Goal: Task Accomplishment & Management: Complete application form

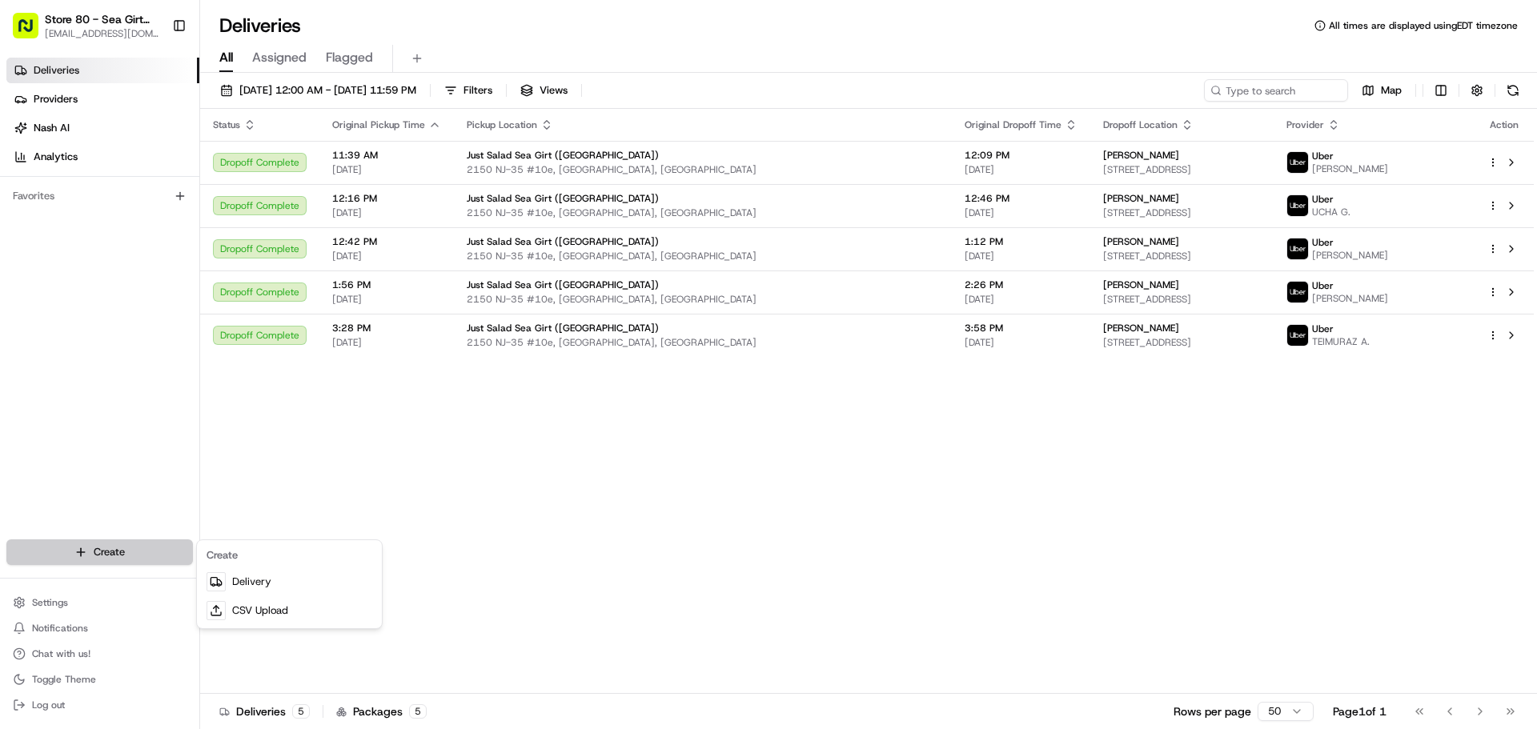
click at [110, 547] on html "Store 80 - Sea Girt ([GEOGRAPHIC_DATA]) (Just Salad) [EMAIL_ADDRESS][DOMAIN_NAM…" at bounding box center [768, 364] width 1537 height 729
click at [343, 451] on html "Store 80 - Sea Girt ([GEOGRAPHIC_DATA]) (Just Salad) [EMAIL_ADDRESS][DOMAIN_NAM…" at bounding box center [768, 364] width 1537 height 729
click at [164, 549] on html "Store 80 - Sea Girt ([GEOGRAPHIC_DATA]) (Just Salad) [EMAIL_ADDRESS][DOMAIN_NAM…" at bounding box center [768, 364] width 1537 height 729
click at [256, 582] on link "Delivery" at bounding box center [289, 582] width 179 height 29
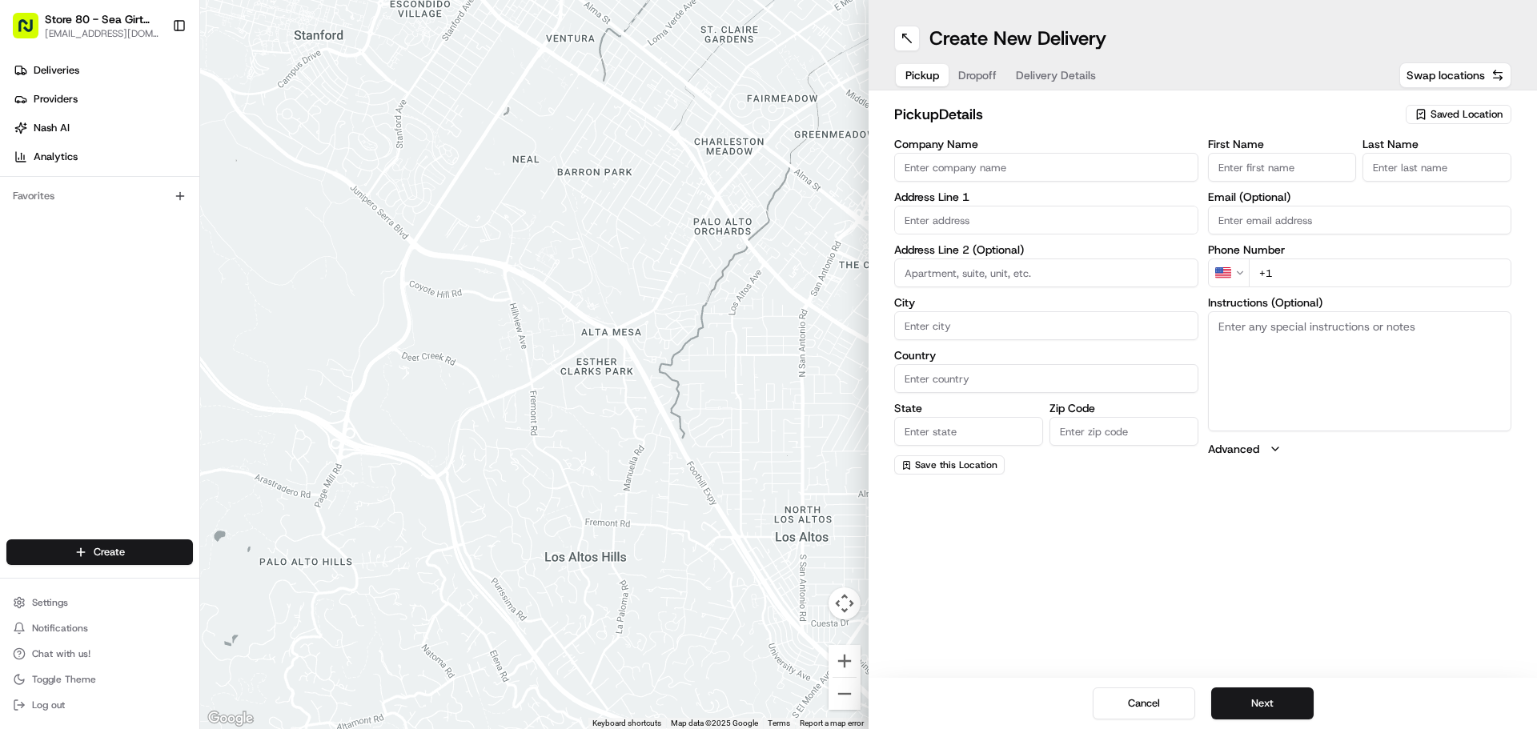
click at [960, 158] on input "Company Name" at bounding box center [1046, 167] width 304 height 29
type input "Store 80 - Sea Girt ([GEOGRAPHIC_DATA]) (Just Salad)"
type input "2150 NJ-35"
type input "10e"
type input "Sea Girt"
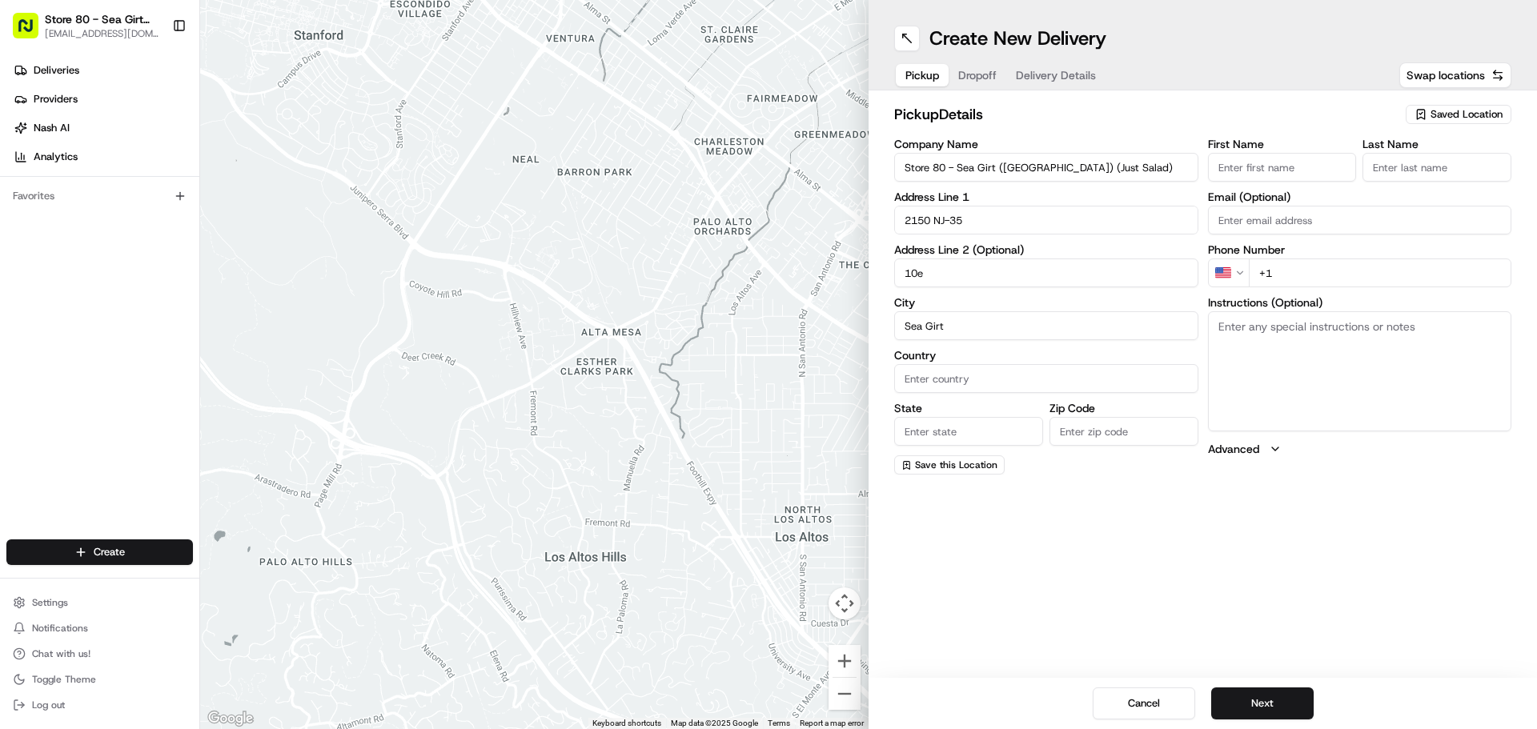
type input "[GEOGRAPHIC_DATA]"
type input "NJ"
type input "08750"
type input "Just"
type input "Salad"
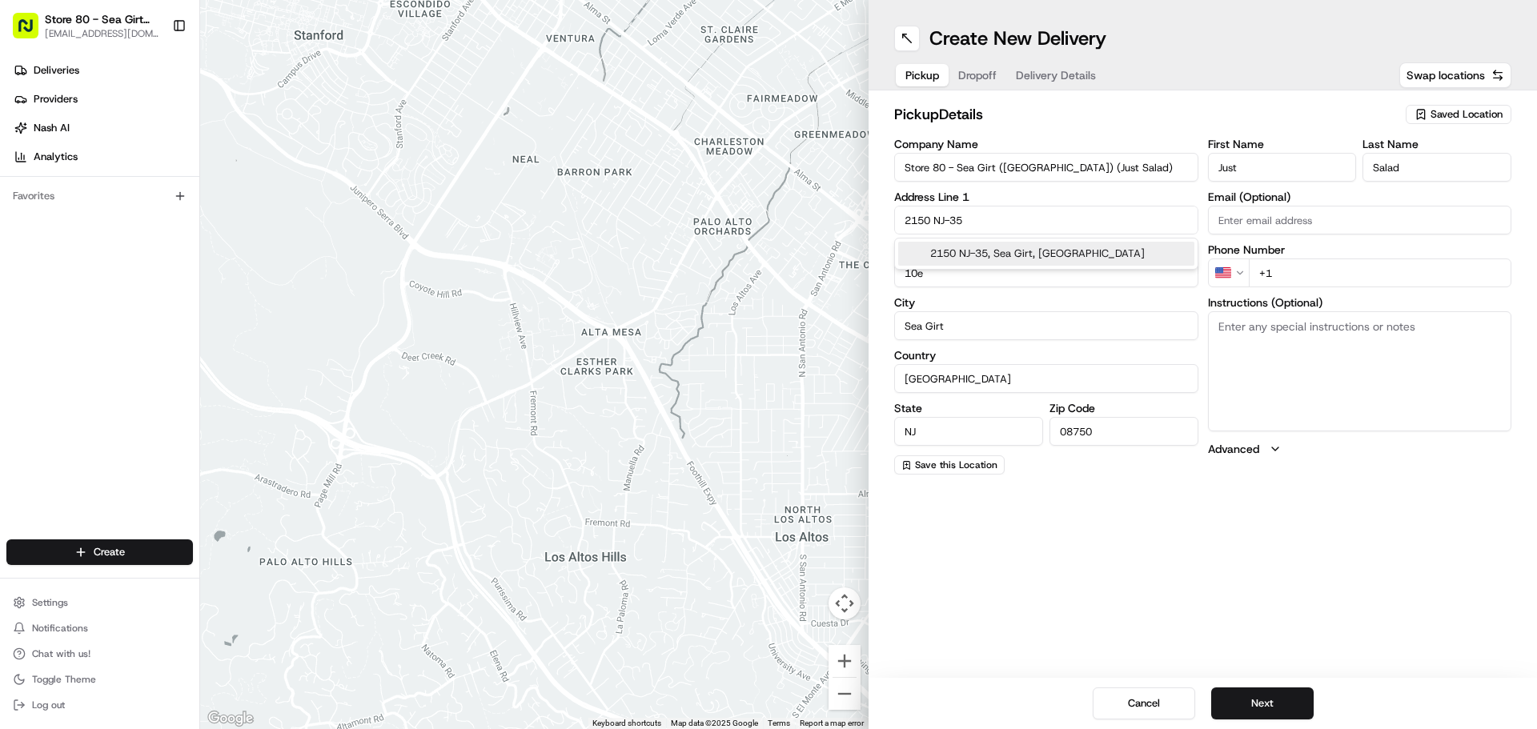
click at [1018, 173] on input "Store 80 - Sea Girt ([GEOGRAPHIC_DATA]) (Just Salad)" at bounding box center [1046, 167] width 304 height 29
click at [1057, 118] on h2 "pickup Details" at bounding box center [1145, 114] width 502 height 22
click at [1225, 689] on button "Next" at bounding box center [1262, 704] width 102 height 32
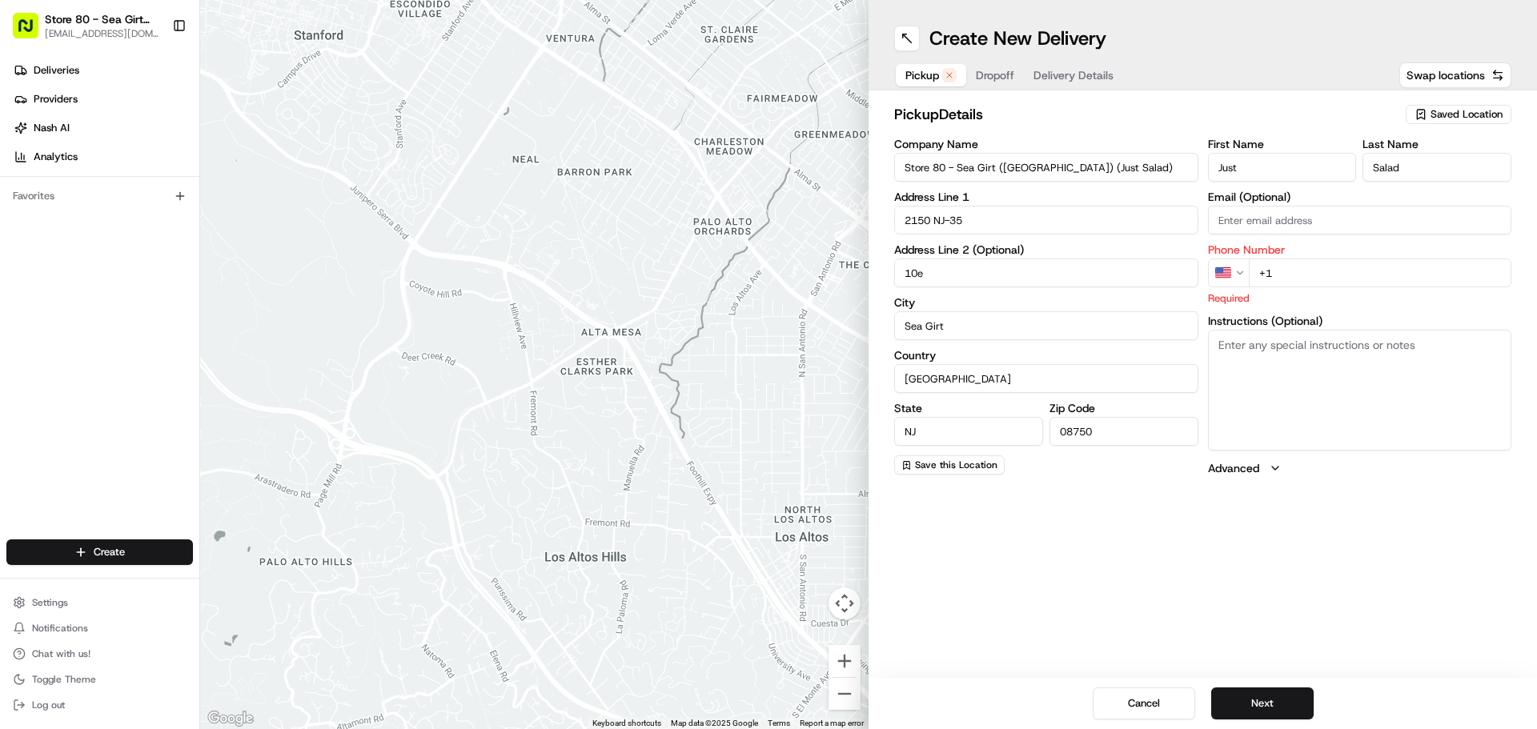
click at [1299, 268] on input "+1" at bounding box center [1380, 273] width 263 height 29
type input "[PHONE_NUMBER]"
click at [1238, 697] on button "Next" at bounding box center [1262, 704] width 102 height 32
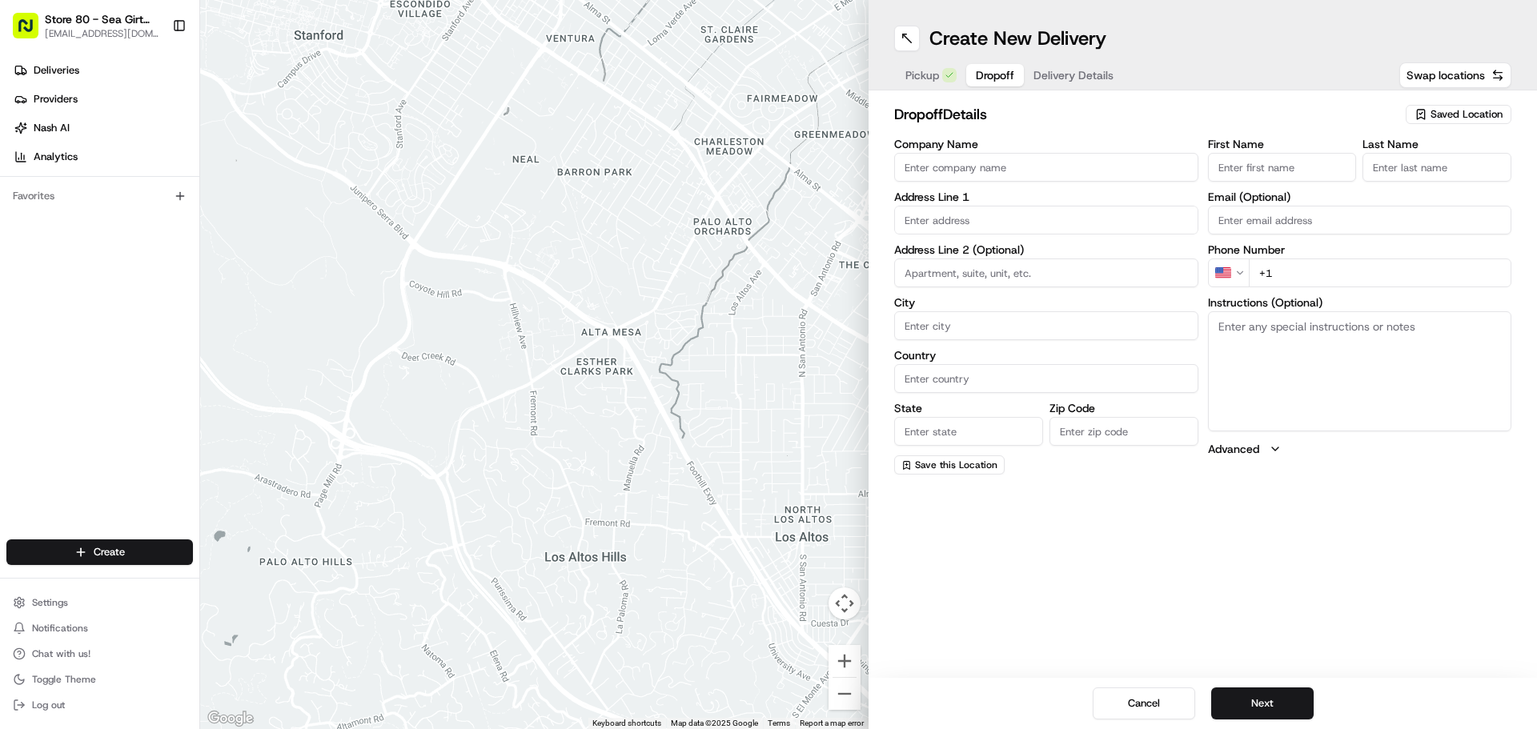
click at [972, 192] on label "Address Line 1" at bounding box center [1046, 196] width 304 height 11
click at [965, 179] on input "Company Name" at bounding box center [1046, 167] width 304 height 29
click at [1016, 137] on div "dropoff Details Saved Location Company Name Address Line 1 Address Line 2 (Opti…" at bounding box center [1202, 288] width 617 height 371
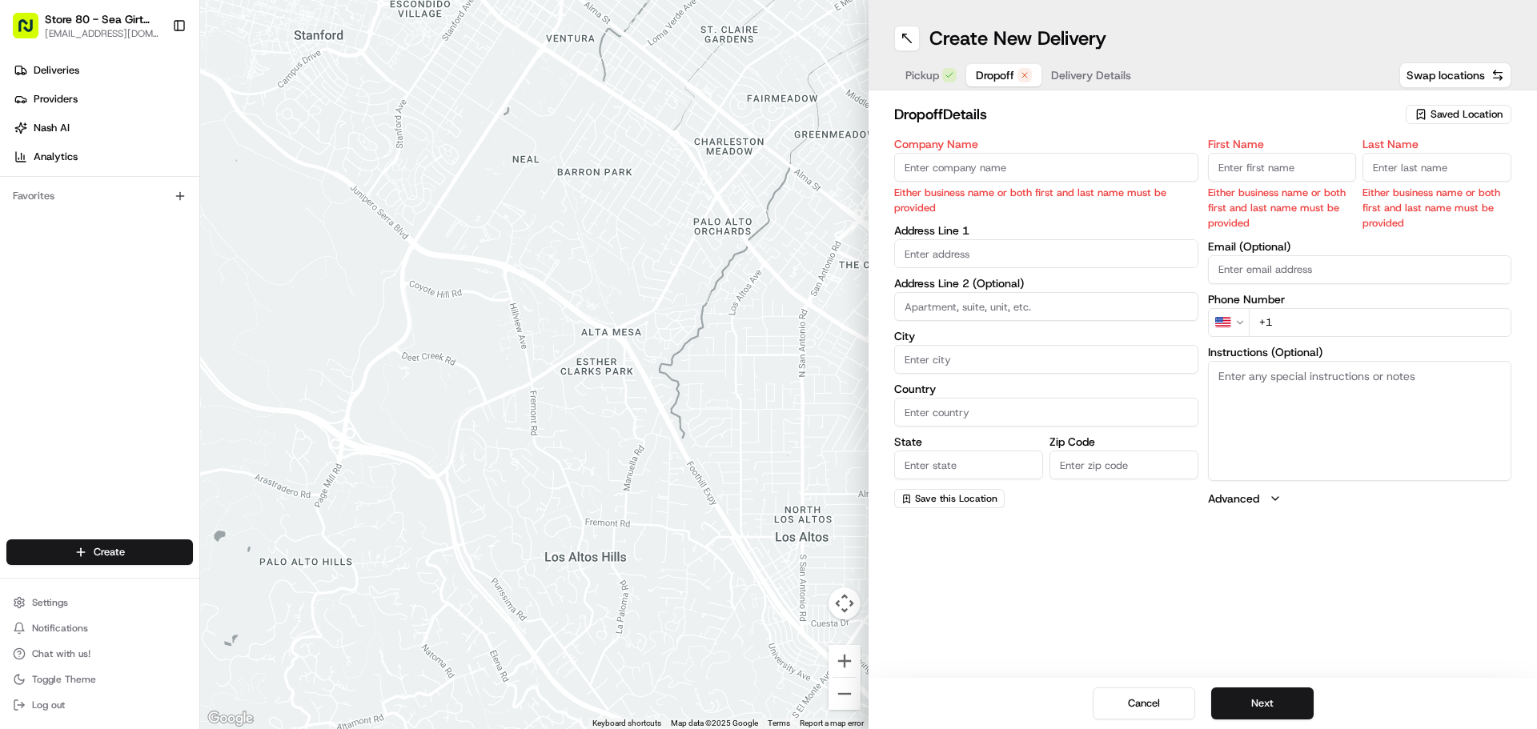
click at [997, 169] on input "Company Name" at bounding box center [1046, 167] width 304 height 29
click at [1018, 131] on div "dropoff Details Saved Location" at bounding box center [1202, 117] width 617 height 29
click at [981, 175] on input "Company Name" at bounding box center [1046, 167] width 304 height 29
drag, startPoint x: 1108, startPoint y: 147, endPoint x: 1182, endPoint y: 137, distance: 75.2
click at [1109, 146] on label "Company Name" at bounding box center [1046, 143] width 304 height 11
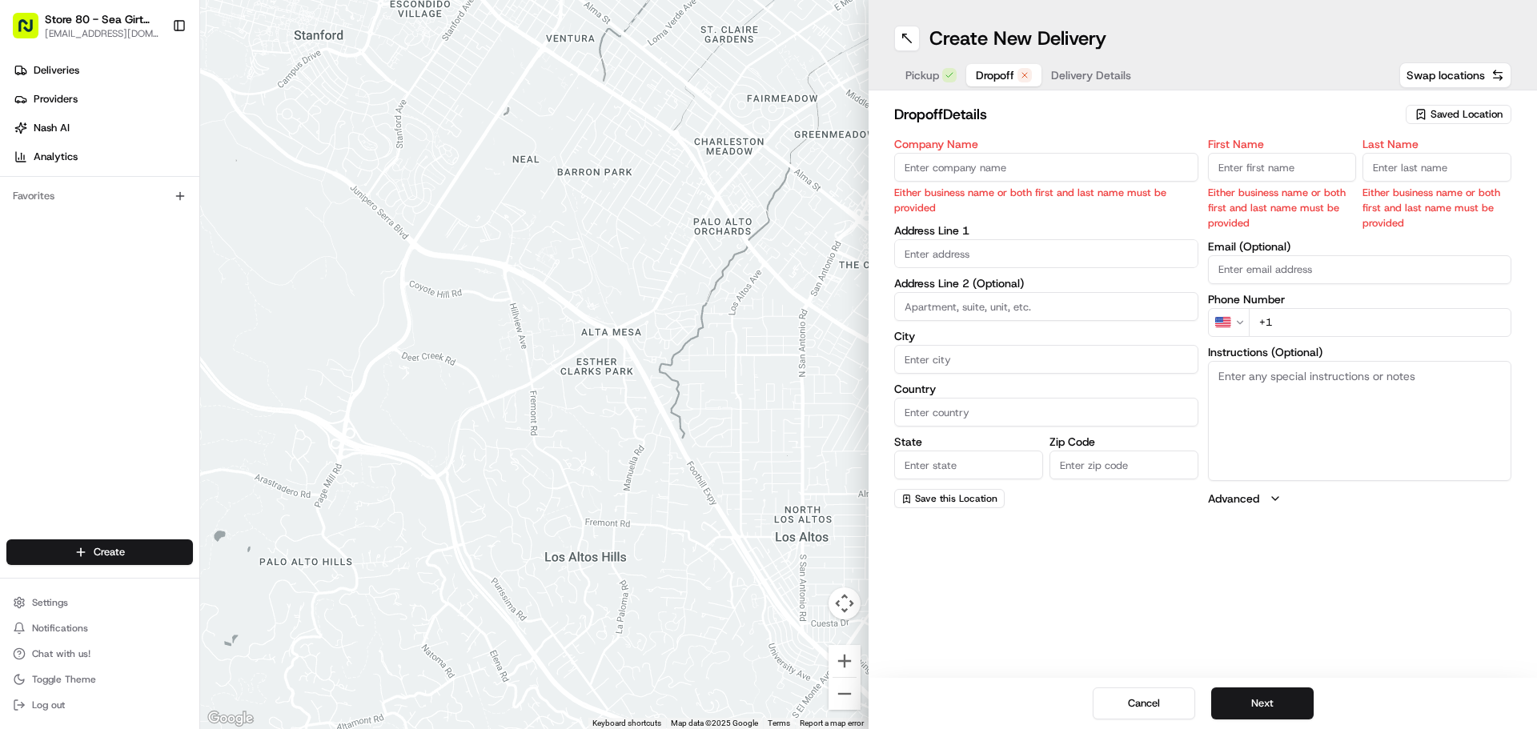
click at [1109, 153] on input "Company Name" at bounding box center [1046, 167] width 304 height 29
click at [1261, 699] on button "Next" at bounding box center [1262, 704] width 102 height 32
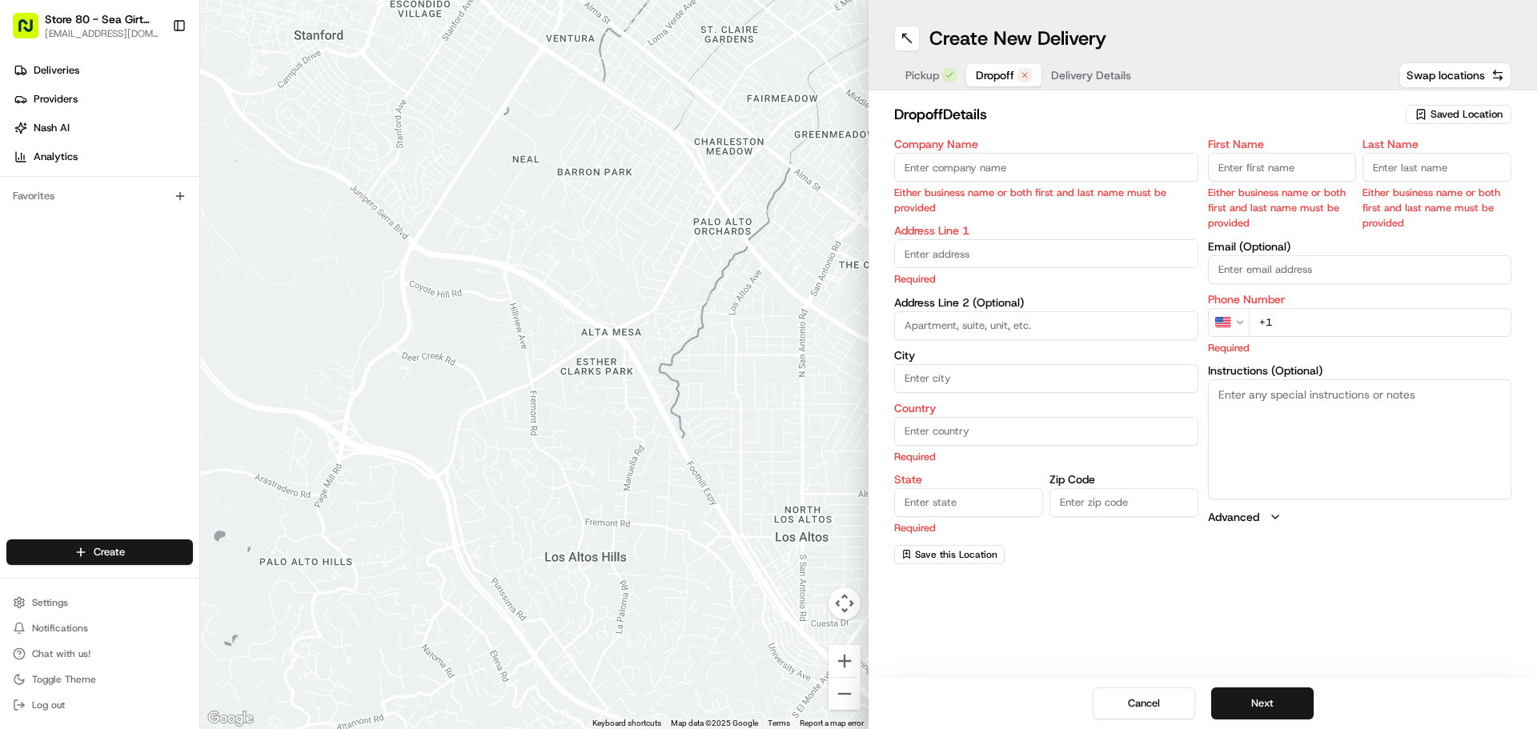
click at [1082, 73] on span "Delivery Details" at bounding box center [1091, 75] width 80 height 16
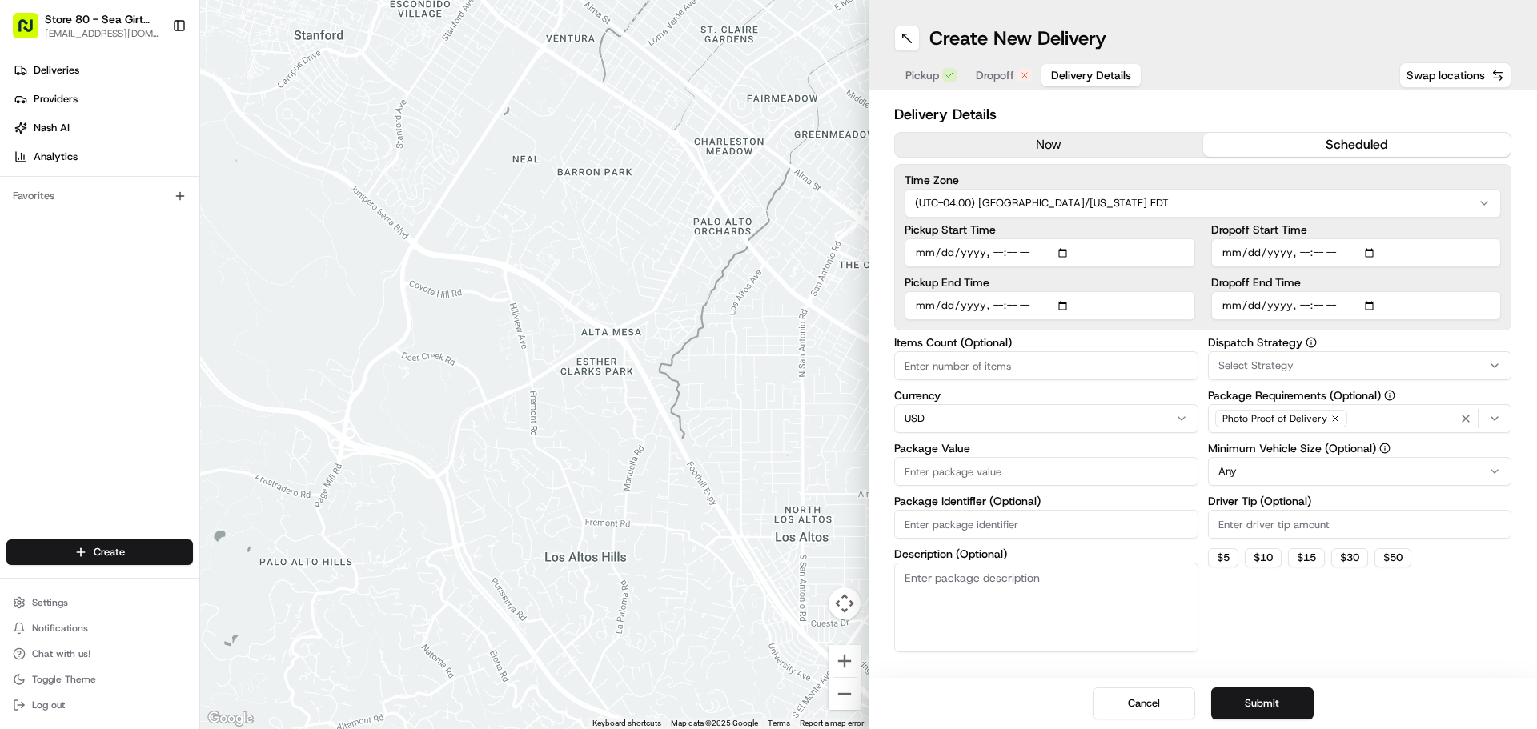
click at [1315, 146] on button "scheduled" at bounding box center [1357, 145] width 308 height 24
click at [1113, 152] on button "now" at bounding box center [1049, 145] width 308 height 24
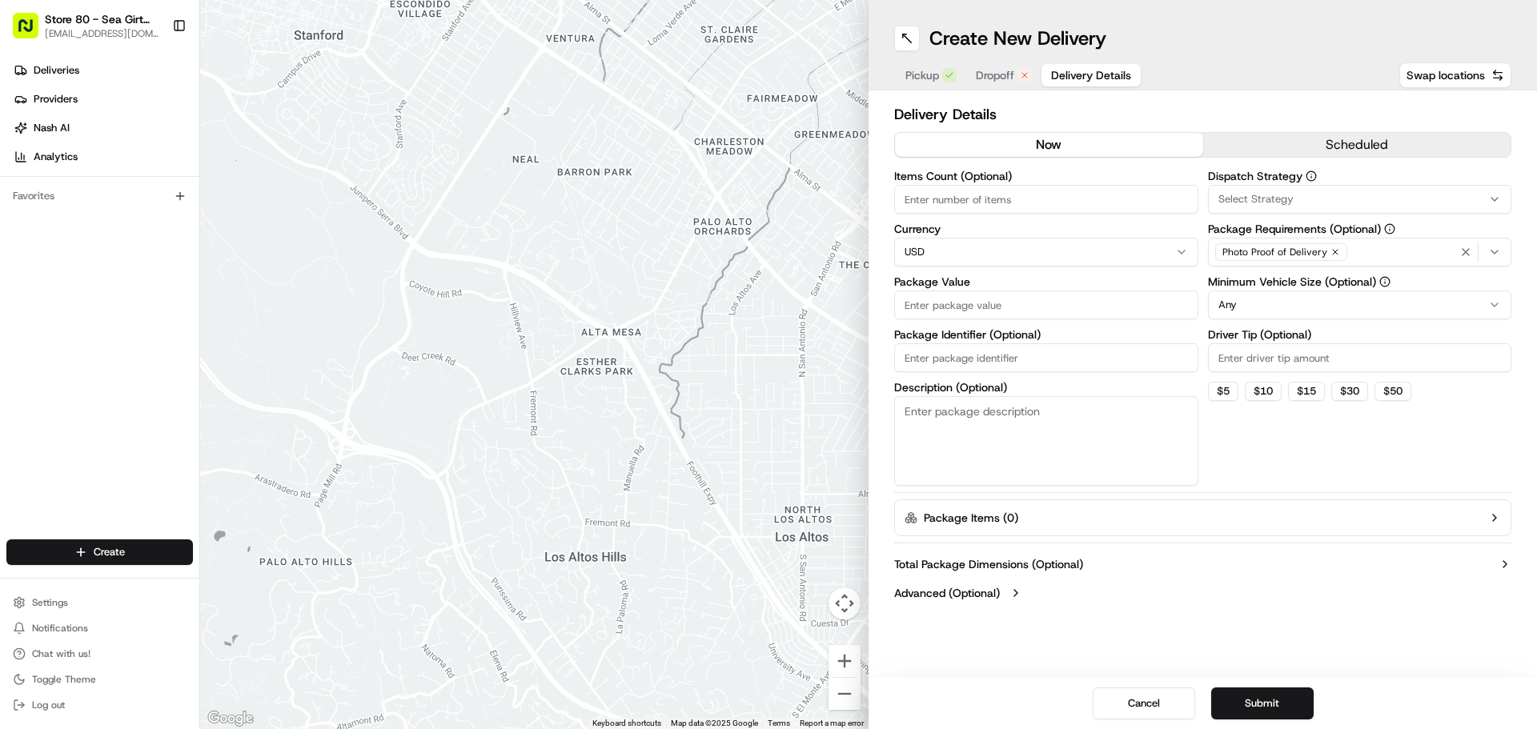
click at [1218, 140] on button "scheduled" at bounding box center [1357, 145] width 308 height 24
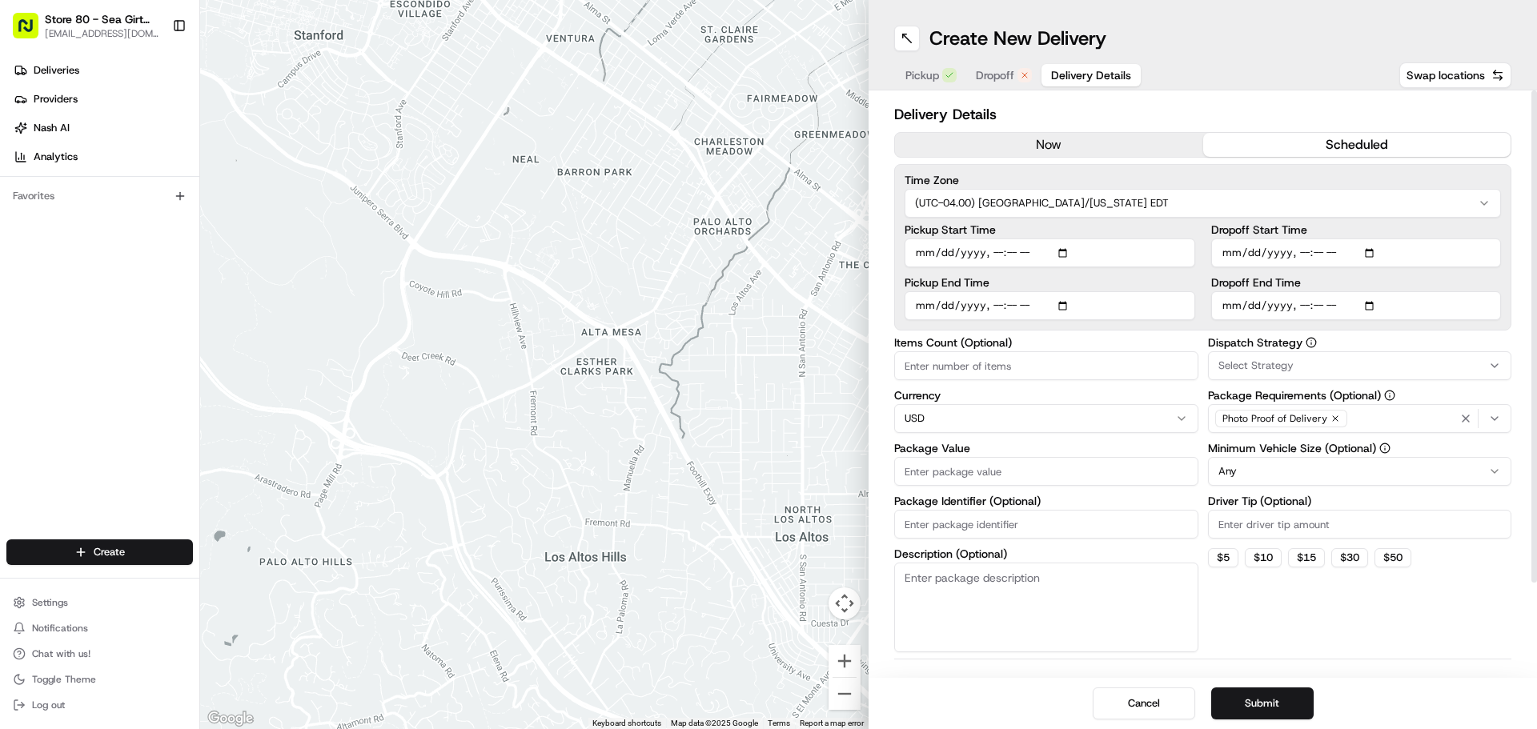
click at [1165, 140] on button "now" at bounding box center [1049, 145] width 308 height 24
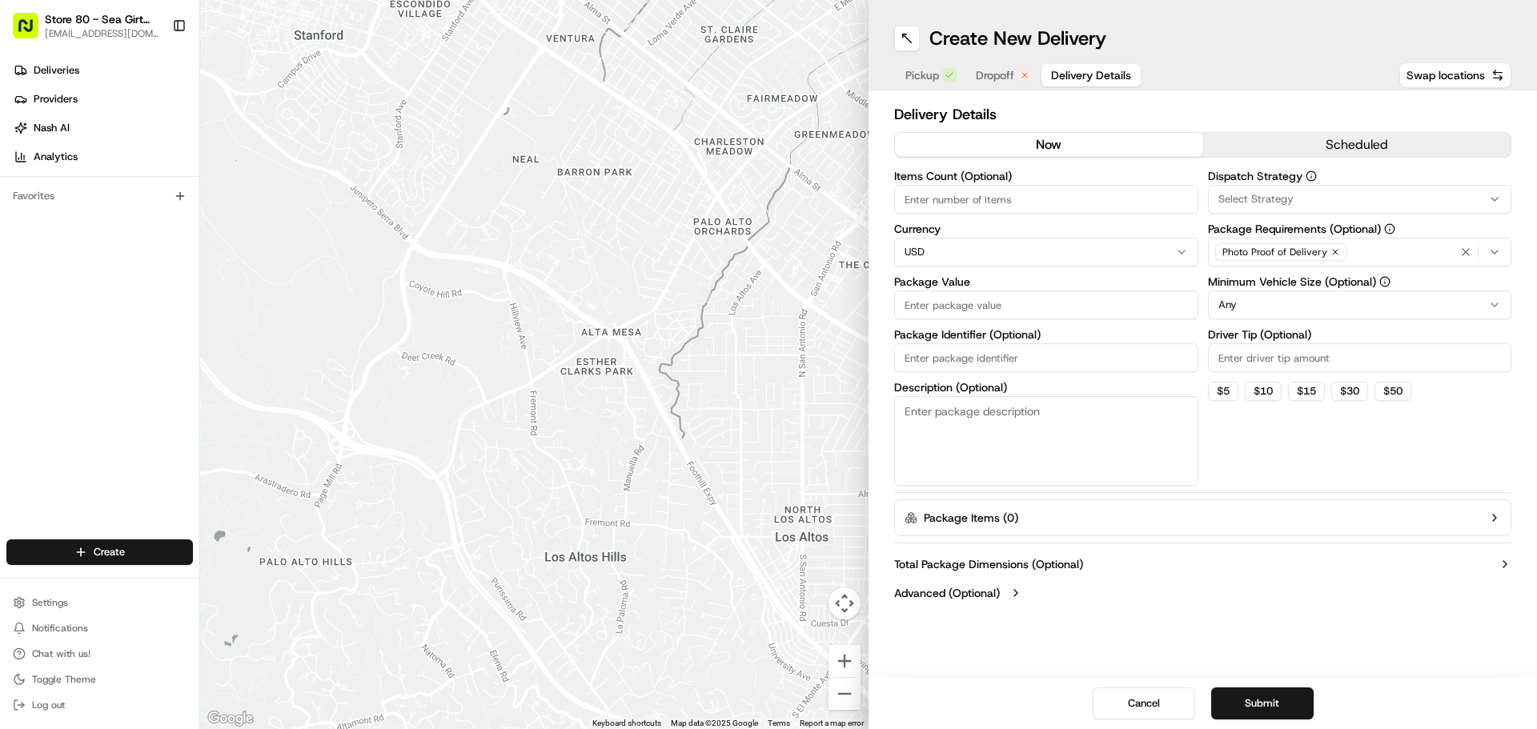
click at [985, 202] on input "Items Count (Optional)" at bounding box center [1046, 199] width 304 height 29
click at [995, 171] on label "Items Count (Optional)" at bounding box center [1046, 176] width 304 height 11
click at [995, 185] on input "Items Count (Optional)" at bounding box center [1046, 199] width 304 height 29
click at [1009, 197] on input "Items Count (Optional)" at bounding box center [1046, 199] width 304 height 29
click at [987, 251] on html "Store 80 - Sea Girt ([GEOGRAPHIC_DATA]) (Just Salad) [EMAIL_ADDRESS][DOMAIN_NAM…" at bounding box center [768, 364] width 1537 height 729
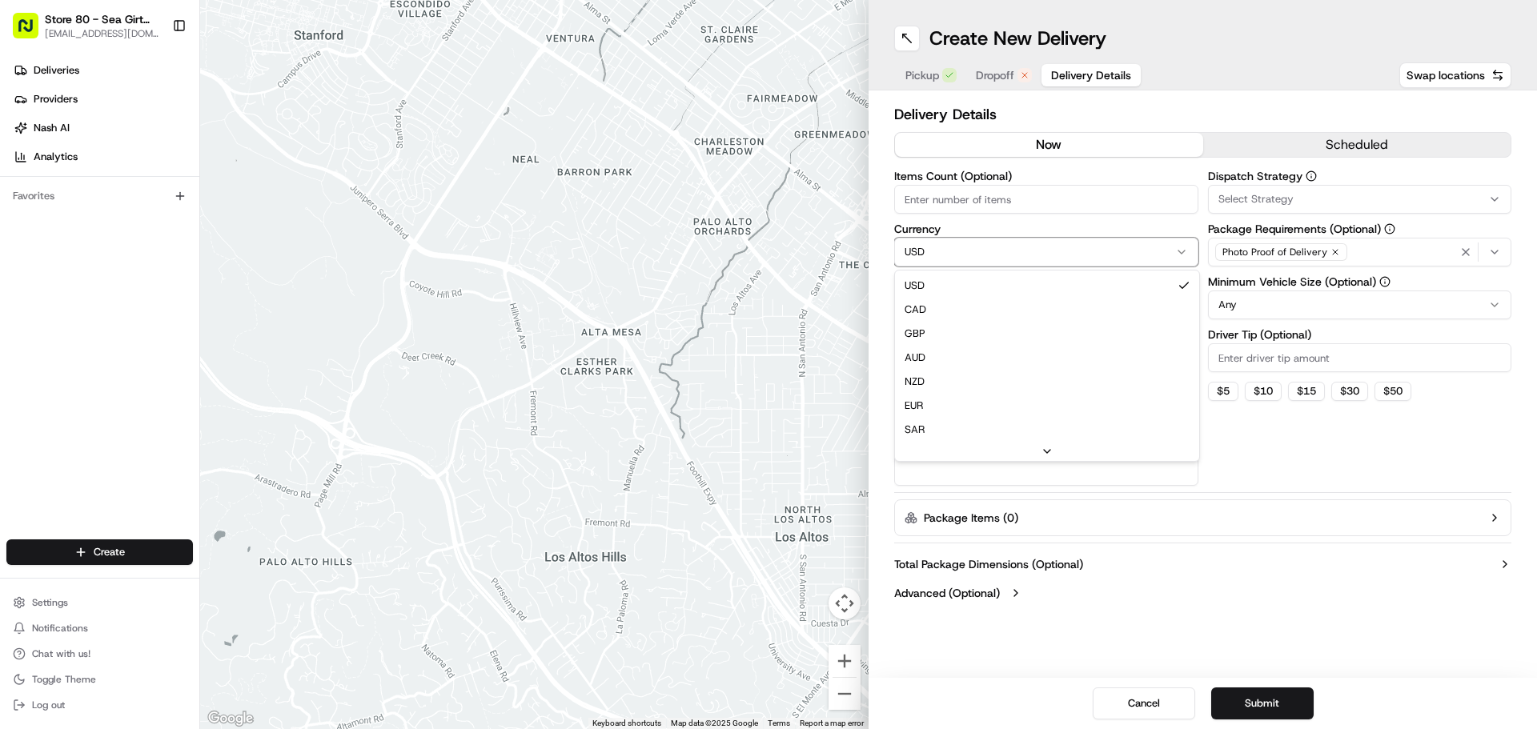
click at [988, 216] on html "Store 80 - Sea Girt ([GEOGRAPHIC_DATA]) (Just Salad) [EMAIL_ADDRESS][DOMAIN_NAM…" at bounding box center [768, 364] width 1537 height 729
click at [1002, 418] on textarea "Description (Optional)" at bounding box center [1046, 441] width 304 height 90
click at [1258, 204] on span "Select Strategy" at bounding box center [1255, 199] width 75 height 14
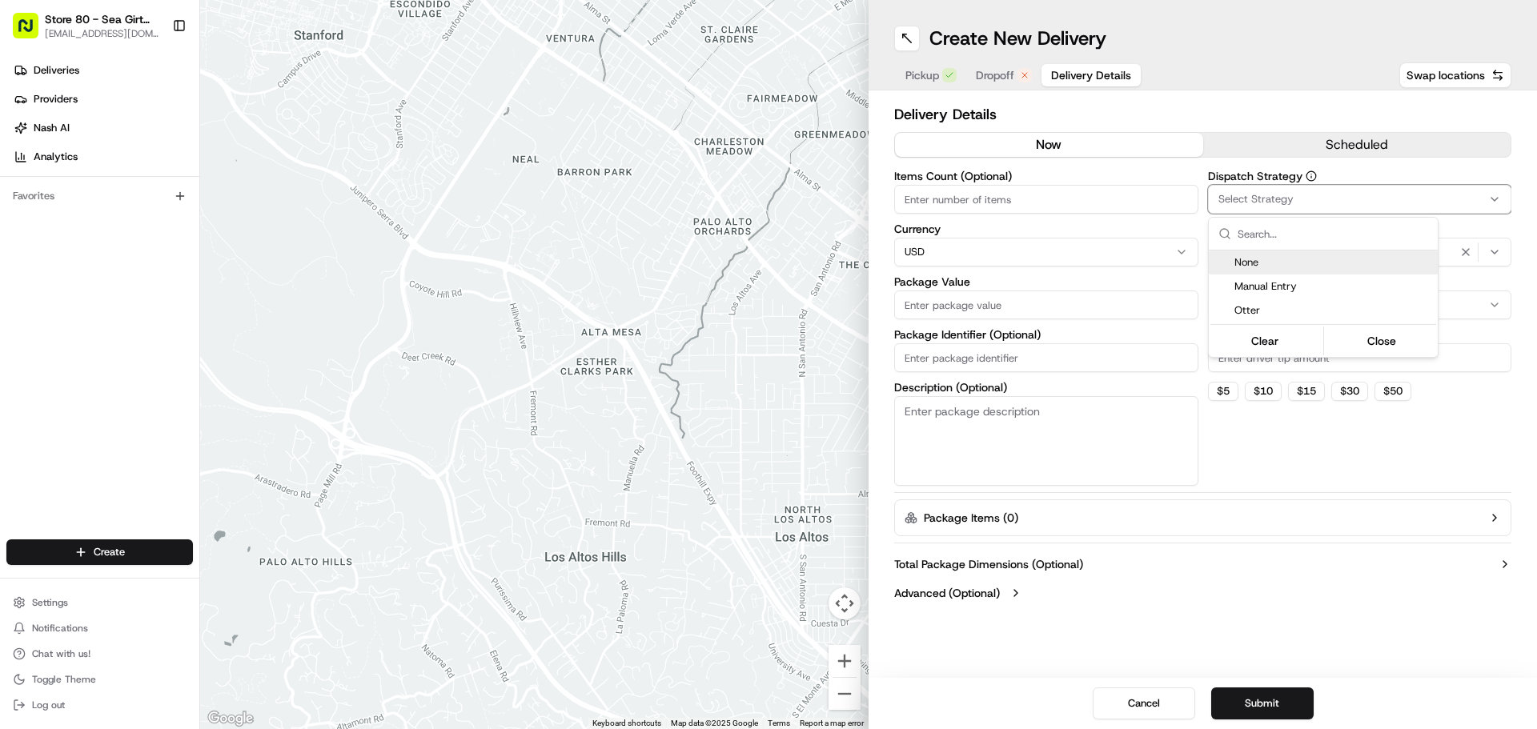
click at [1243, 170] on html "Store 80 - Sea Girt ([GEOGRAPHIC_DATA]) (Just Salad) [EMAIL_ADDRESS][DOMAIN_NAM…" at bounding box center [768, 364] width 1537 height 729
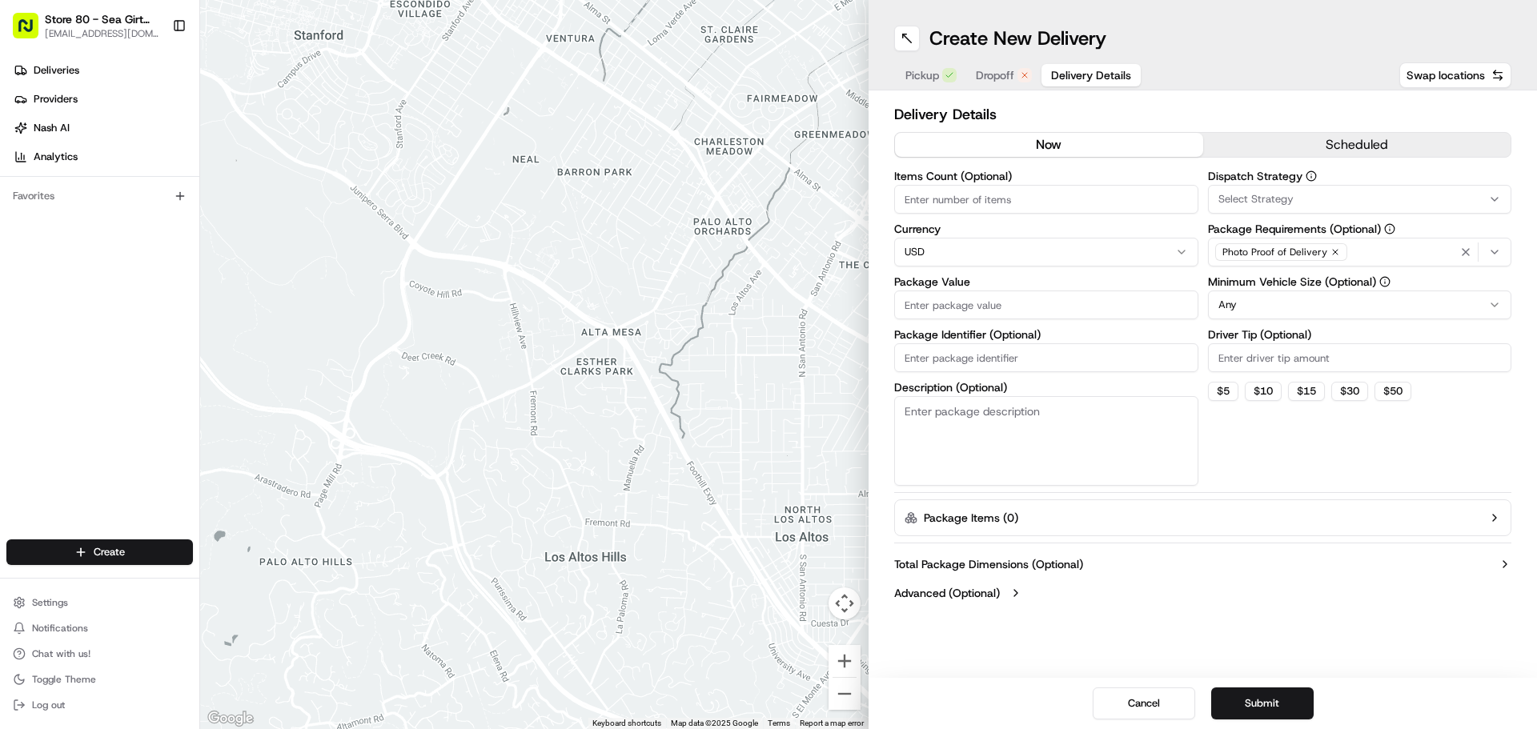
click at [1280, 368] on input "Driver Tip (Optional)" at bounding box center [1360, 357] width 304 height 29
click at [1270, 337] on label "Driver Tip (Optional)" at bounding box center [1360, 334] width 304 height 11
click at [1270, 343] on input "Driver Tip (Optional)" at bounding box center [1360, 357] width 304 height 29
